Goal: Task Accomplishment & Management: Manage account settings

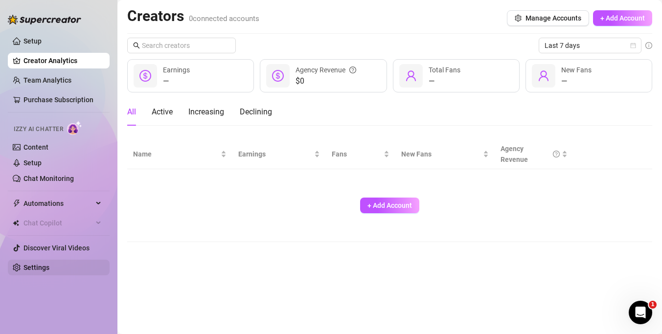
click at [39, 267] on link "Settings" at bounding box center [36, 268] width 26 height 8
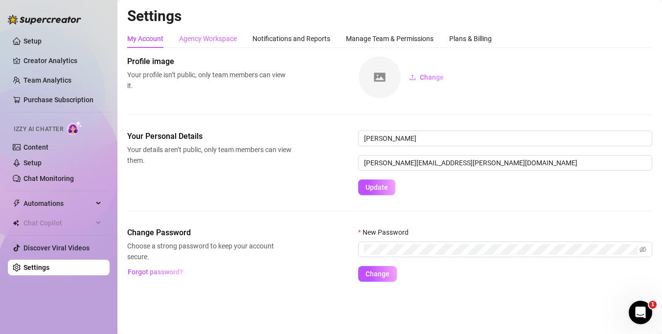
click at [208, 30] on div "Agency Workspace" at bounding box center [208, 38] width 58 height 19
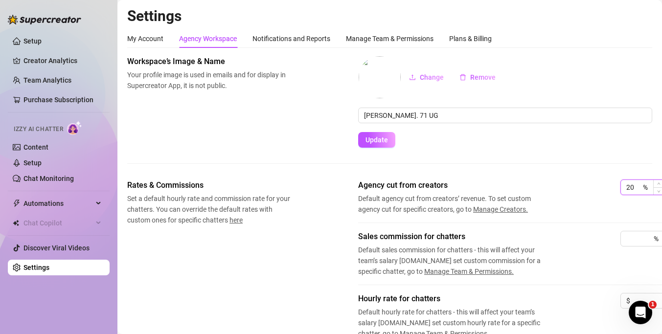
click at [638, 183] on input "20" at bounding box center [634, 187] width 15 height 15
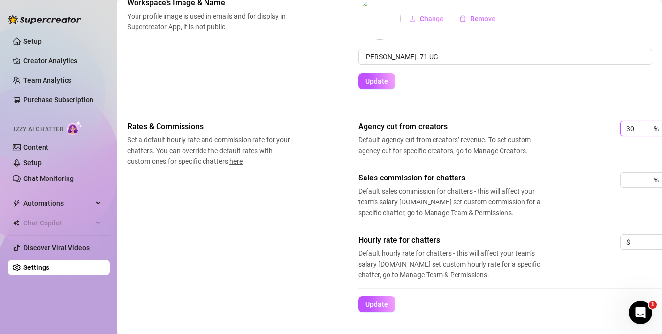
scroll to position [86, 0]
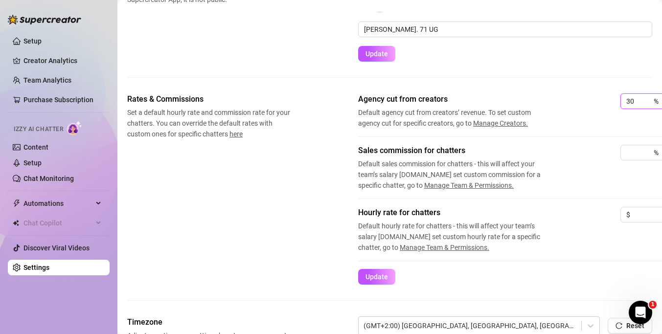
type input "30"
click at [389, 162] on span "Default sales commission for chatters - this will affect your team’s salary [DO…" at bounding box center [456, 175] width 196 height 32
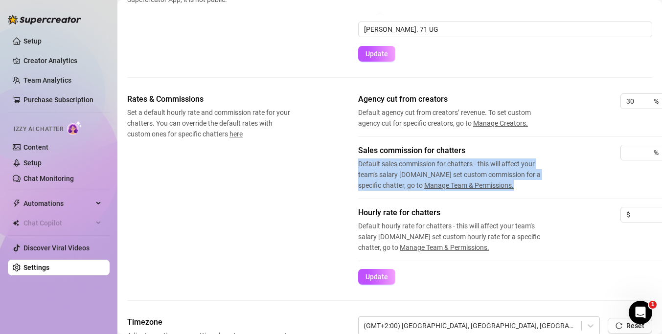
click at [389, 162] on span "Default sales commission for chatters - this will affect your team’s salary [DO…" at bounding box center [456, 175] width 196 height 32
click at [412, 167] on span "Default sales commission for chatters - this will affect your team’s salary [DO…" at bounding box center [456, 175] width 196 height 32
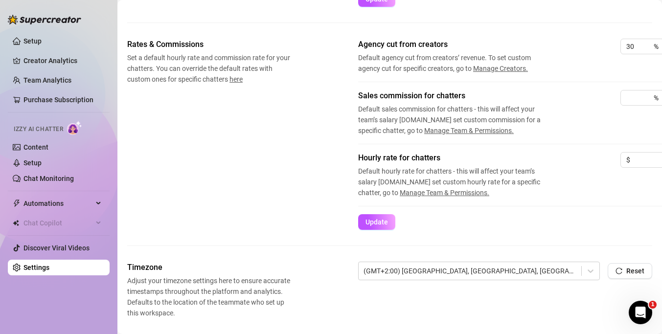
scroll to position [141, 2]
click at [643, 159] on input at bounding box center [646, 160] width 32 height 15
click at [642, 160] on input at bounding box center [646, 160] width 32 height 15
type input "17"
click at [633, 195] on div "Hourly rate for chatters Default hourly rate for chatters - this will affect yo…" at bounding box center [509, 175] width 306 height 46
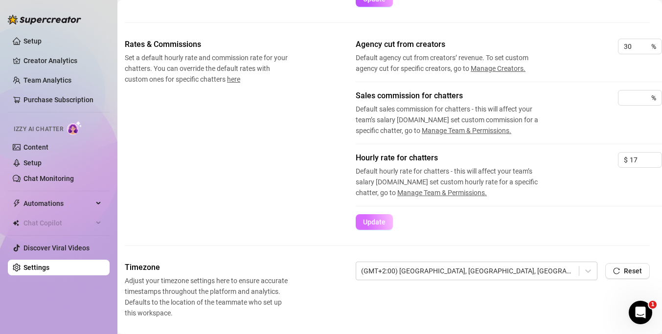
click at [377, 219] on span "Update" at bounding box center [374, 222] width 23 height 8
